Goal: Task Accomplishment & Management: Manage account settings

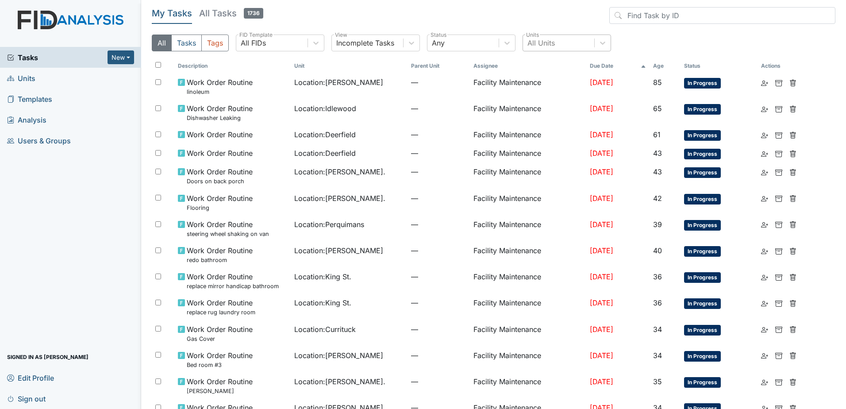
click at [544, 46] on div "All Units" at bounding box center [541, 43] width 27 height 11
type input "dare"
click at [546, 71] on div "Dare" at bounding box center [567, 66] width 89 height 18
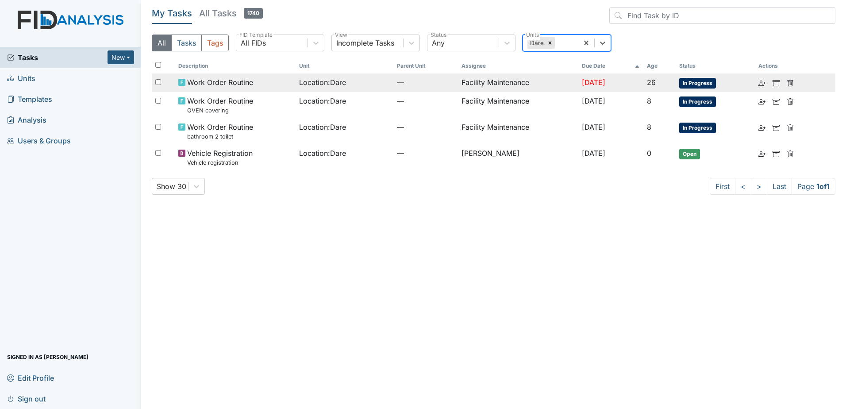
click at [370, 86] on div "Location : Dare" at bounding box center [344, 82] width 91 height 11
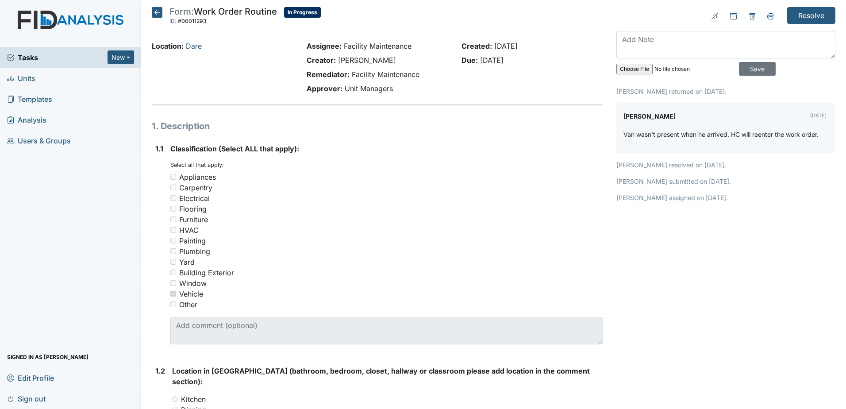
click at [162, 13] on icon at bounding box center [157, 12] width 11 height 11
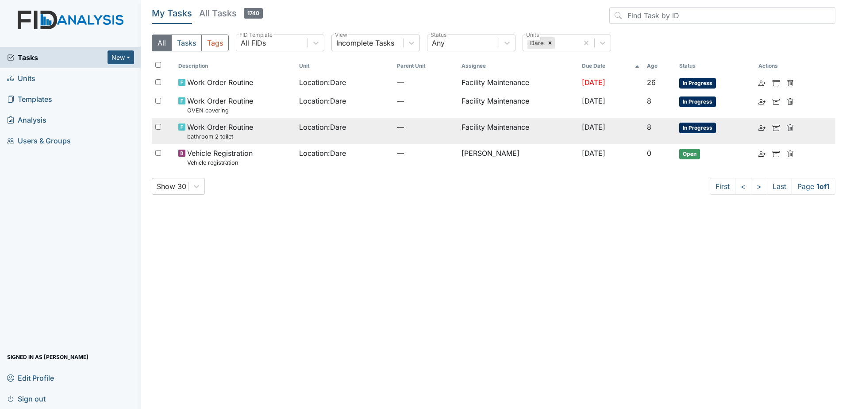
click at [317, 138] on td "Location : Dare" at bounding box center [345, 131] width 98 height 26
